Goal: Task Accomplishment & Management: Manage account settings

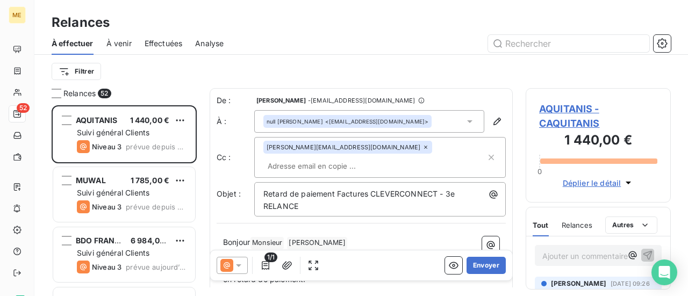
scroll to position [183, 137]
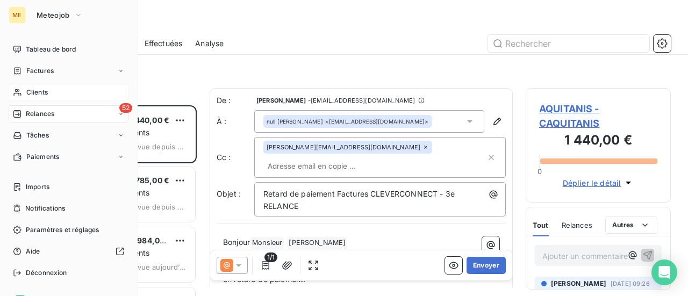
click at [34, 91] on span "Clients" at bounding box center [36, 93] width 21 height 10
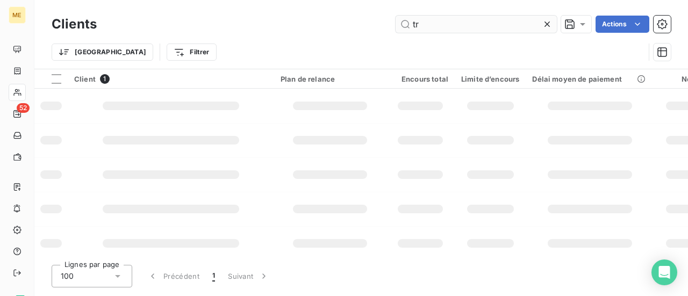
type input "t"
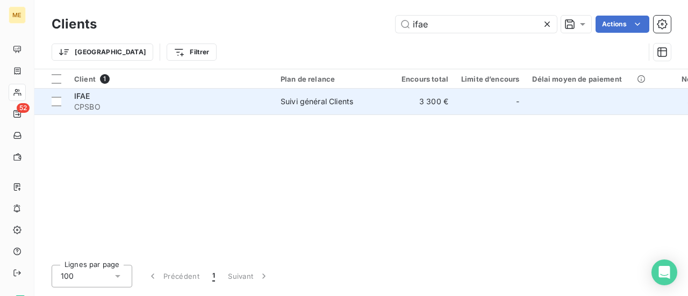
type input "ifae"
click at [96, 105] on span "CPSBO" at bounding box center [170, 107] width 193 height 11
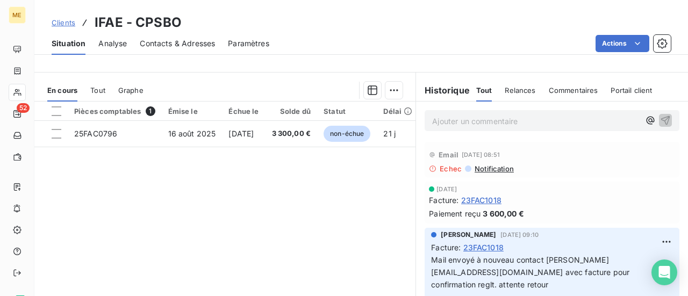
scroll to position [215, 0]
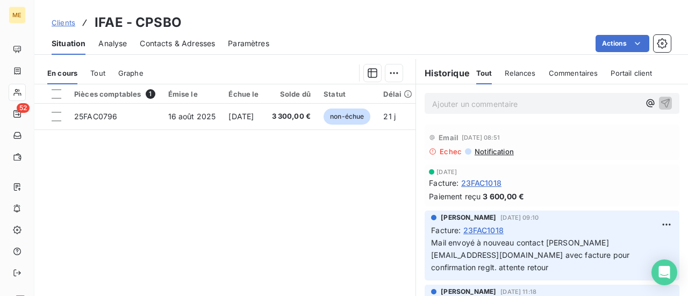
click at [474, 103] on p "Ajouter un commentaire ﻿" at bounding box center [535, 103] width 207 height 13
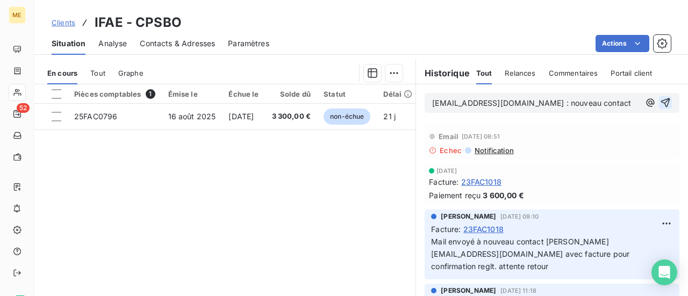
click at [660, 103] on icon "button" at bounding box center [665, 102] width 11 height 11
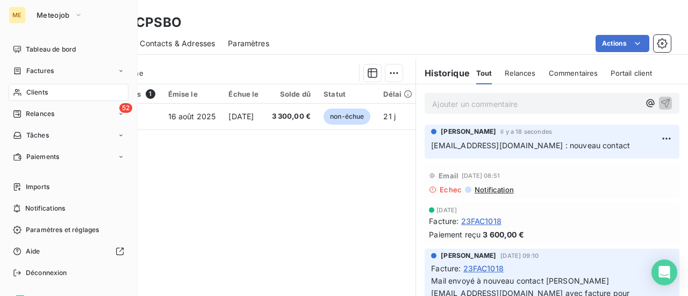
click at [42, 92] on span "Clients" at bounding box center [36, 93] width 21 height 10
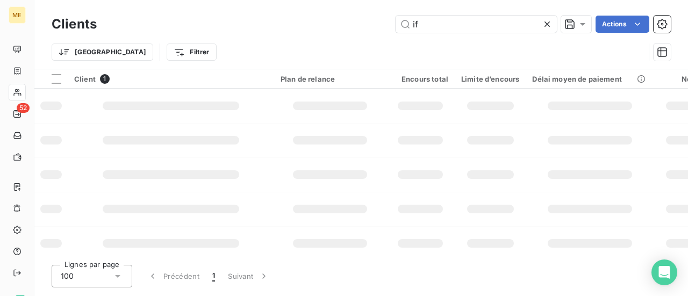
type input "i"
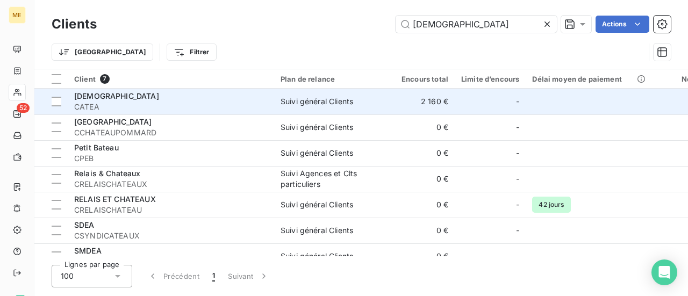
type input "[DEMOGRAPHIC_DATA]"
click at [77, 109] on span "CATEA" at bounding box center [170, 107] width 193 height 11
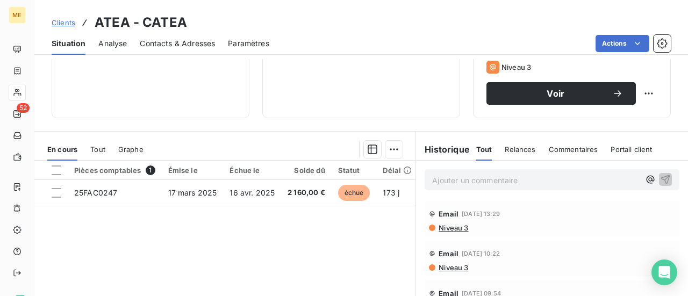
scroll to position [215, 0]
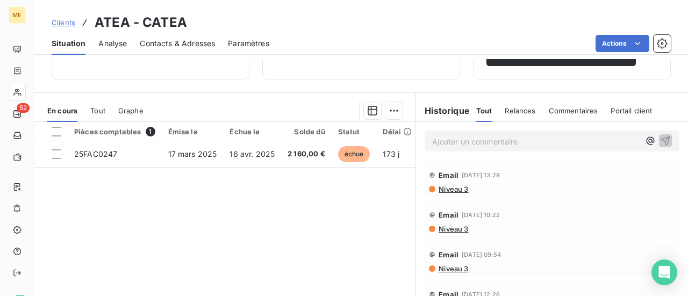
click at [442, 142] on p "Ajouter un commentaire ﻿" at bounding box center [535, 141] width 207 height 13
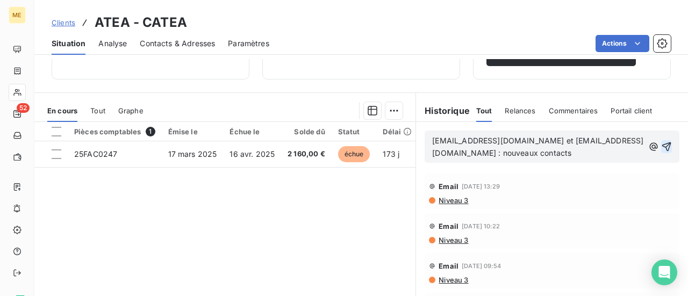
click at [661, 148] on icon "button" at bounding box center [666, 146] width 11 height 11
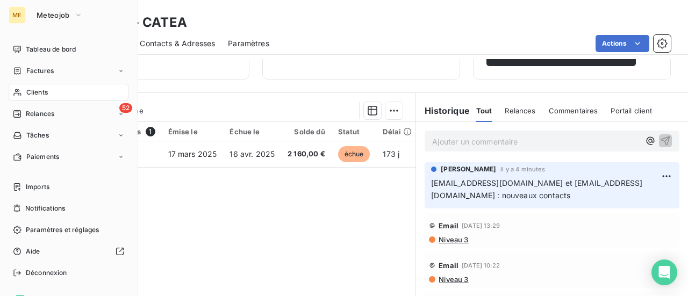
click at [47, 87] on div "Clients" at bounding box center [69, 92] width 120 height 17
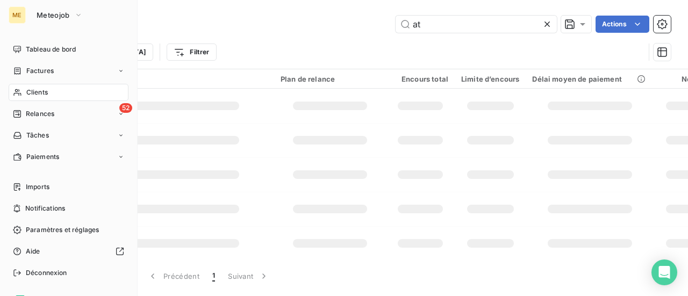
type input "a"
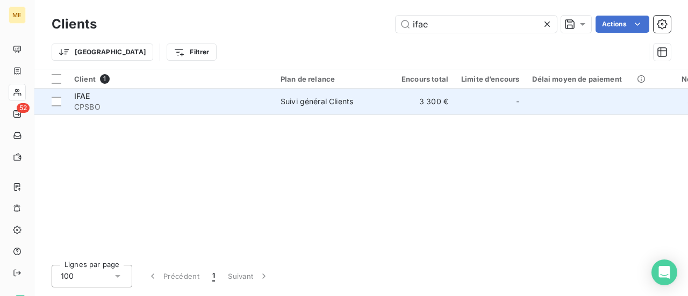
type input "ifae"
click at [114, 95] on div "IFAE" at bounding box center [170, 96] width 193 height 11
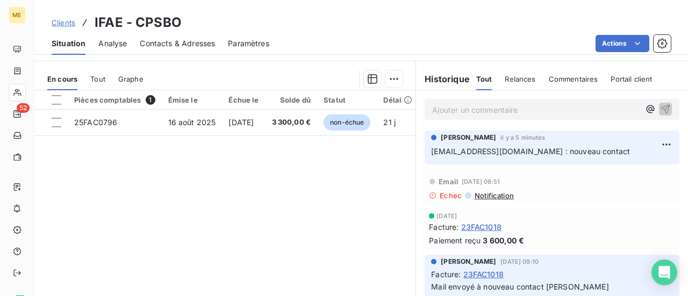
scroll to position [241, 0]
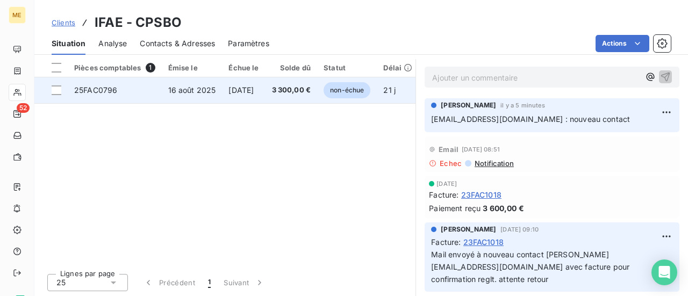
click at [238, 98] on td "[DATE]" at bounding box center [243, 90] width 43 height 26
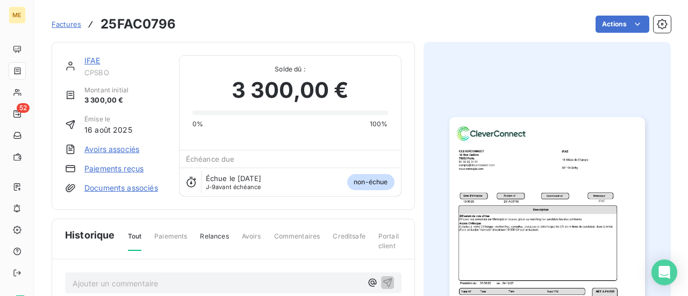
click at [516, 246] on img "button" at bounding box center [547, 255] width 196 height 276
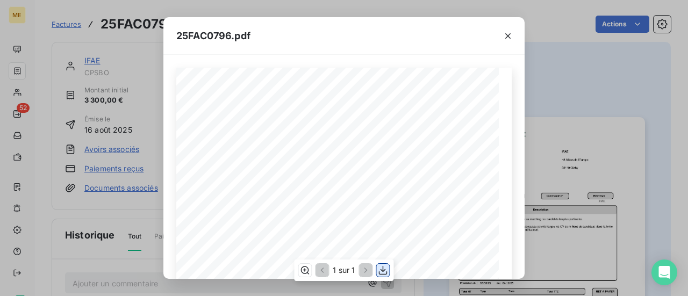
click at [386, 270] on icon "button" at bounding box center [383, 270] width 11 height 11
click at [512, 37] on icon "button" at bounding box center [508, 36] width 11 height 11
